Goal: Task Accomplishment & Management: Use online tool/utility

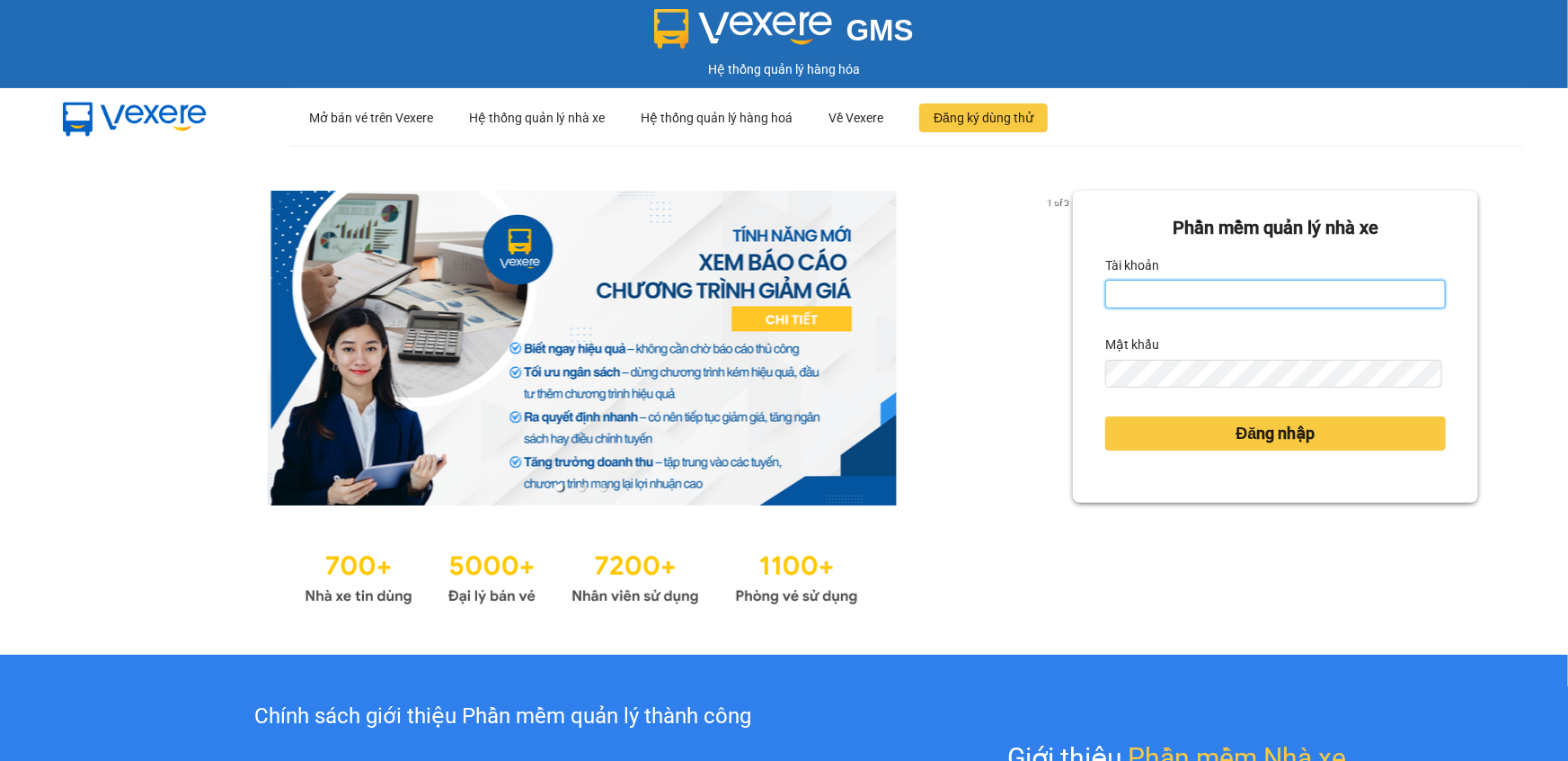
click at [1133, 292] on input "Tài khoản" at bounding box center [1276, 293] width 340 height 28
type input "vinhquang.tienoanh"
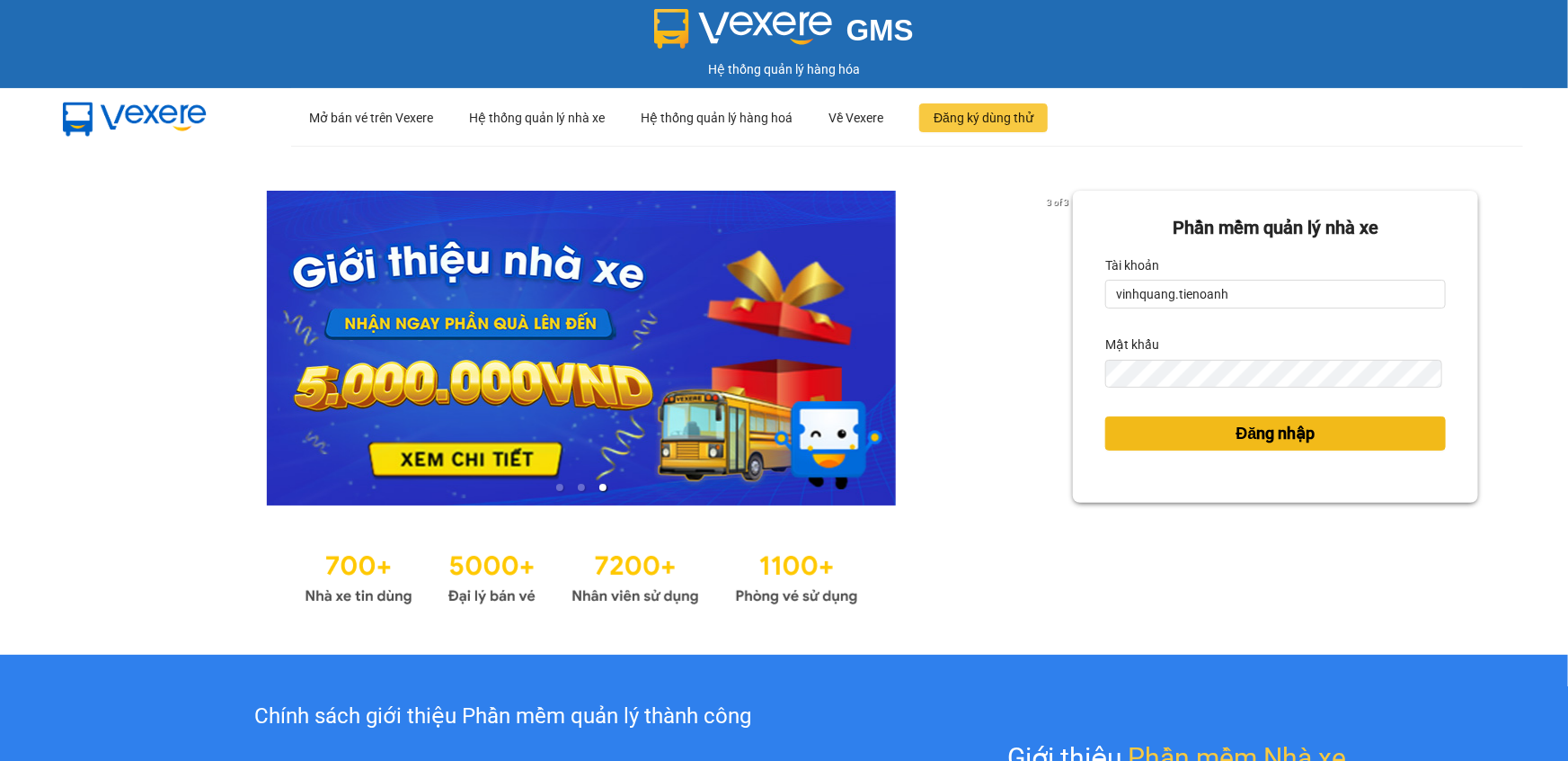
click at [1258, 424] on span "Đăng nhập" at bounding box center [1276, 433] width 79 height 25
